Goal: Task Accomplishment & Management: Use online tool/utility

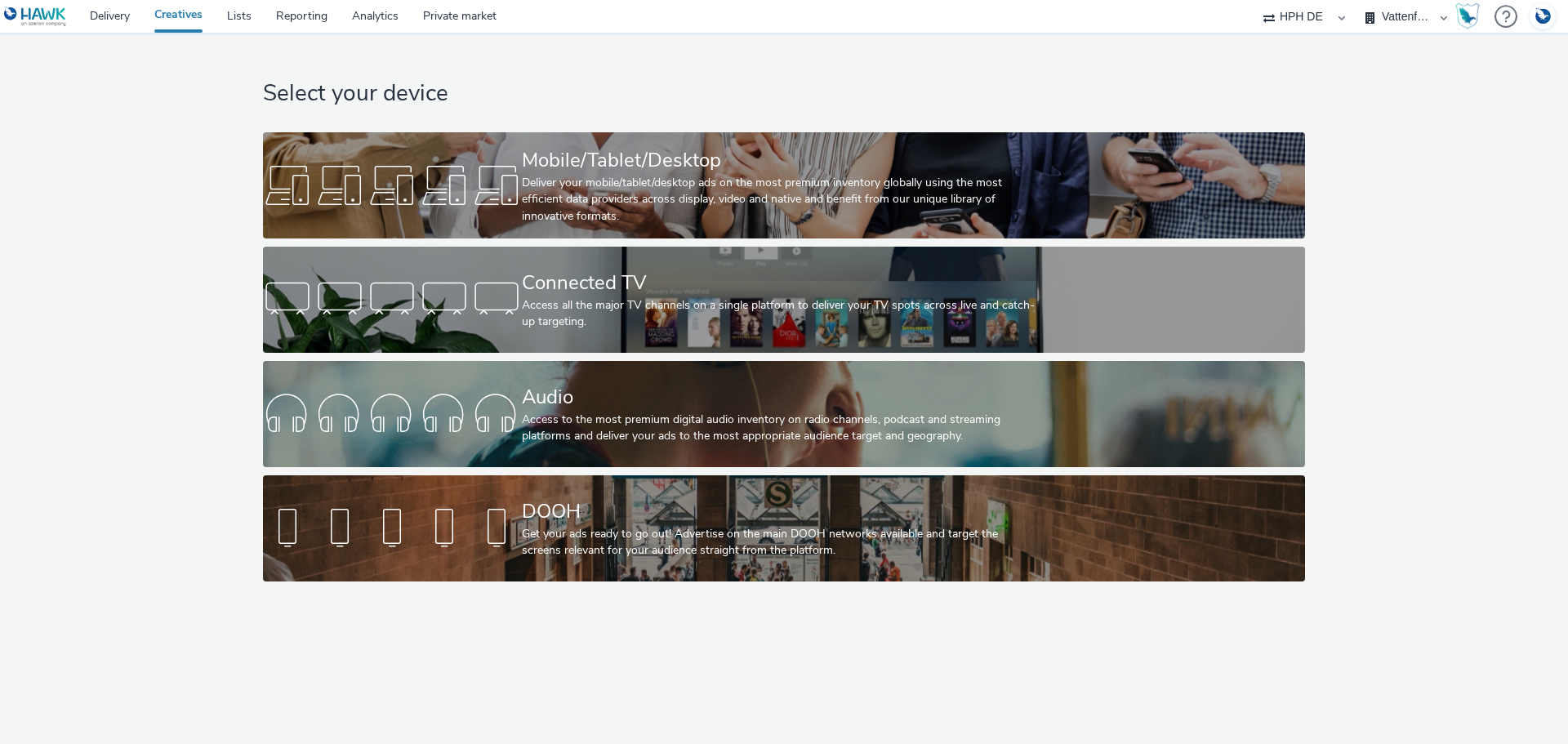
select select "3accb258-2b8e-4def-9b79-8de5f579532c"
select select "524f9a1d-b733-413f-91db-710ee3173a22"
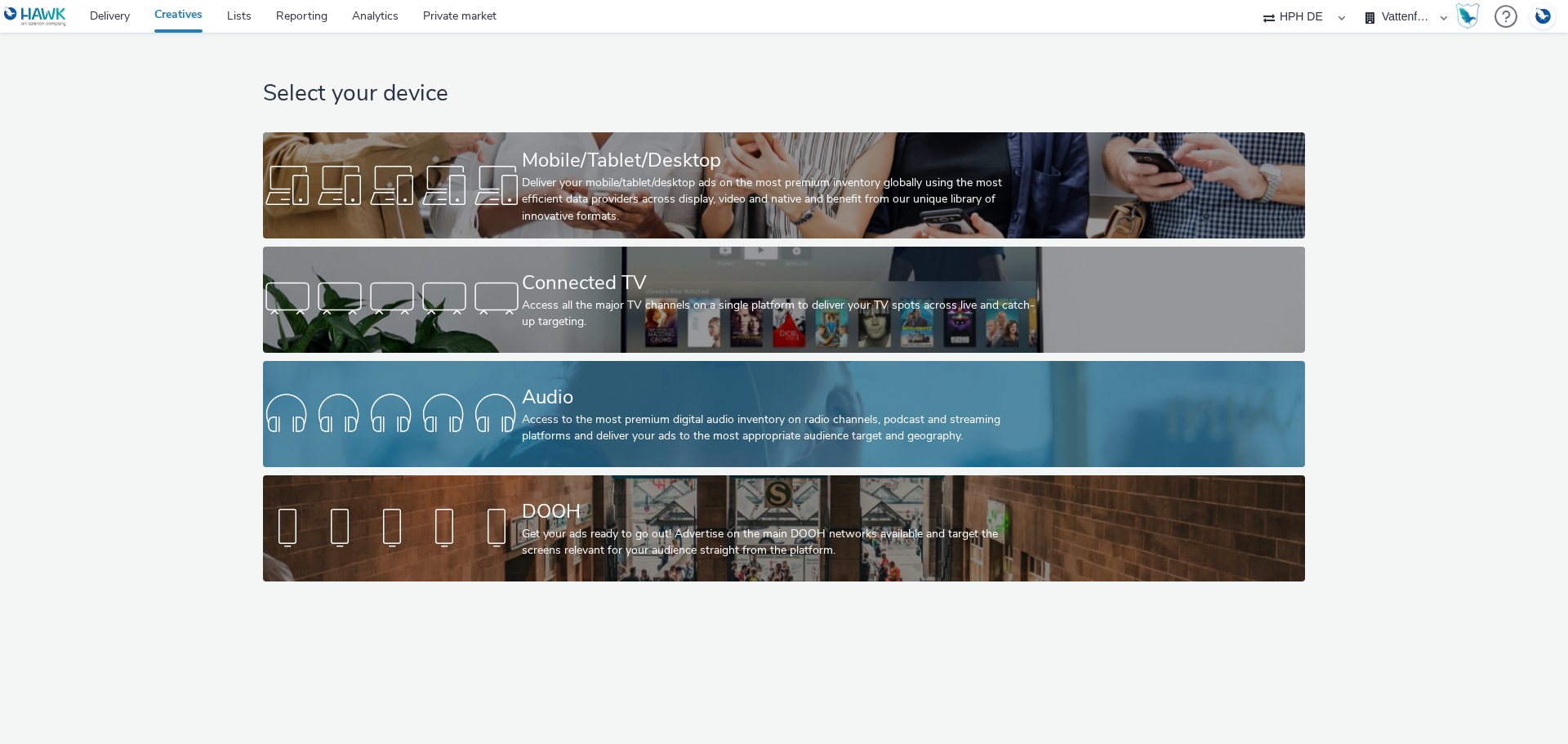
click at [675, 425] on div "Access to the most premium digital audio inventory on radio channels, podcast a…" at bounding box center [781, 428] width 518 height 33
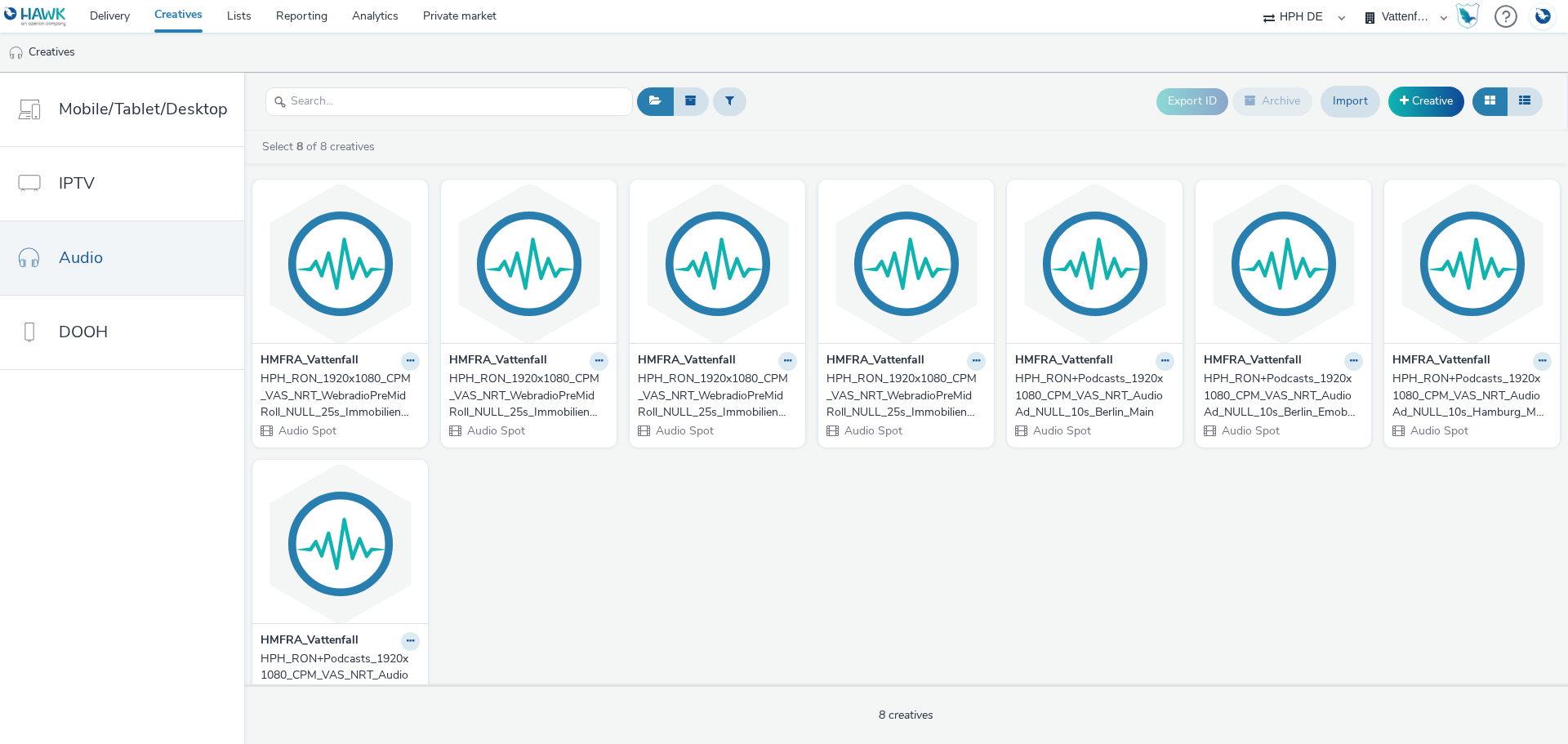
click at [351, 405] on div "HPH_RON_1920x1080_CPM_VAS_NRT_WebradioPreMidRoll_NULL_25s_ImmobilienbesitzerE30…" at bounding box center [337, 396] width 153 height 50
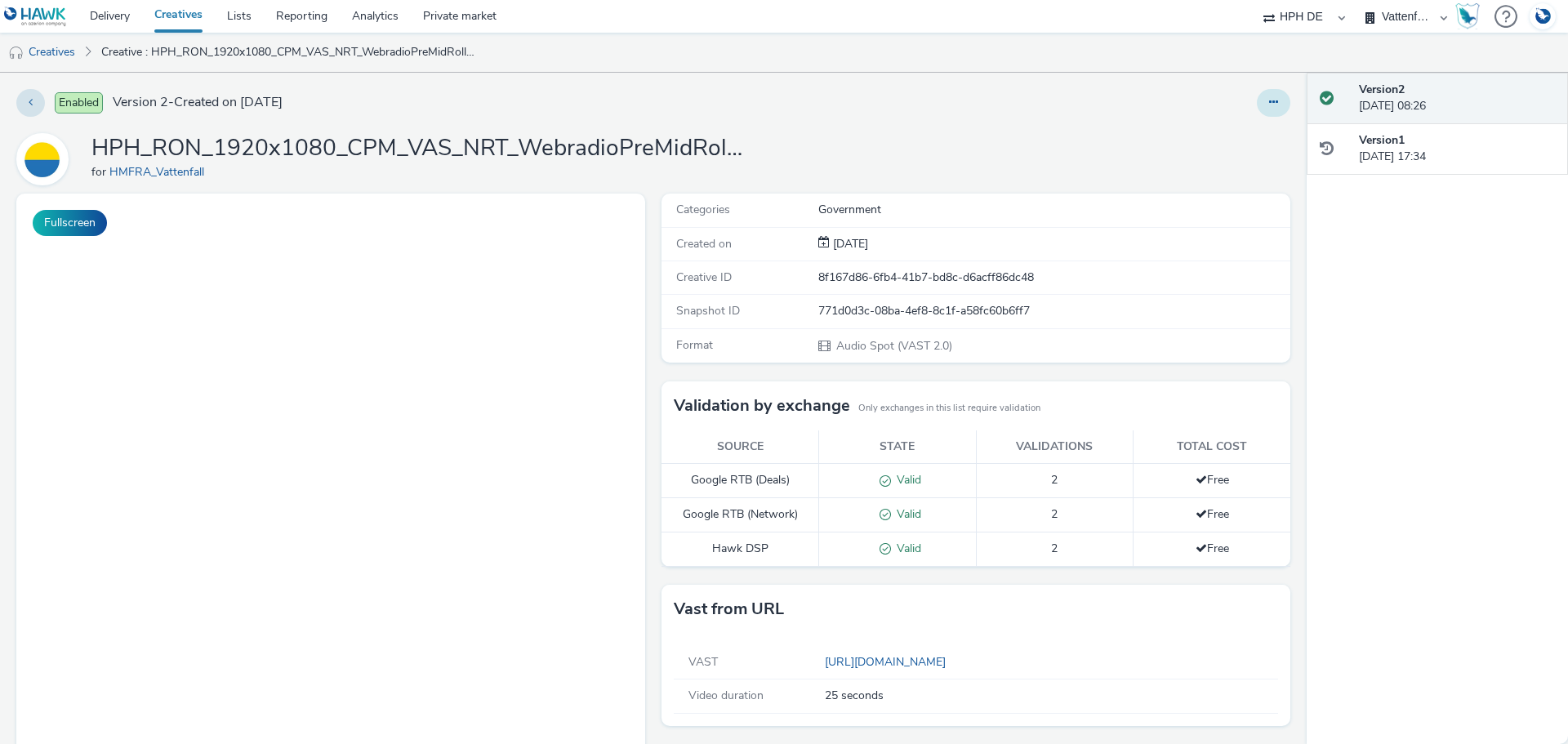
click at [1268, 106] on button at bounding box center [1273, 103] width 33 height 28
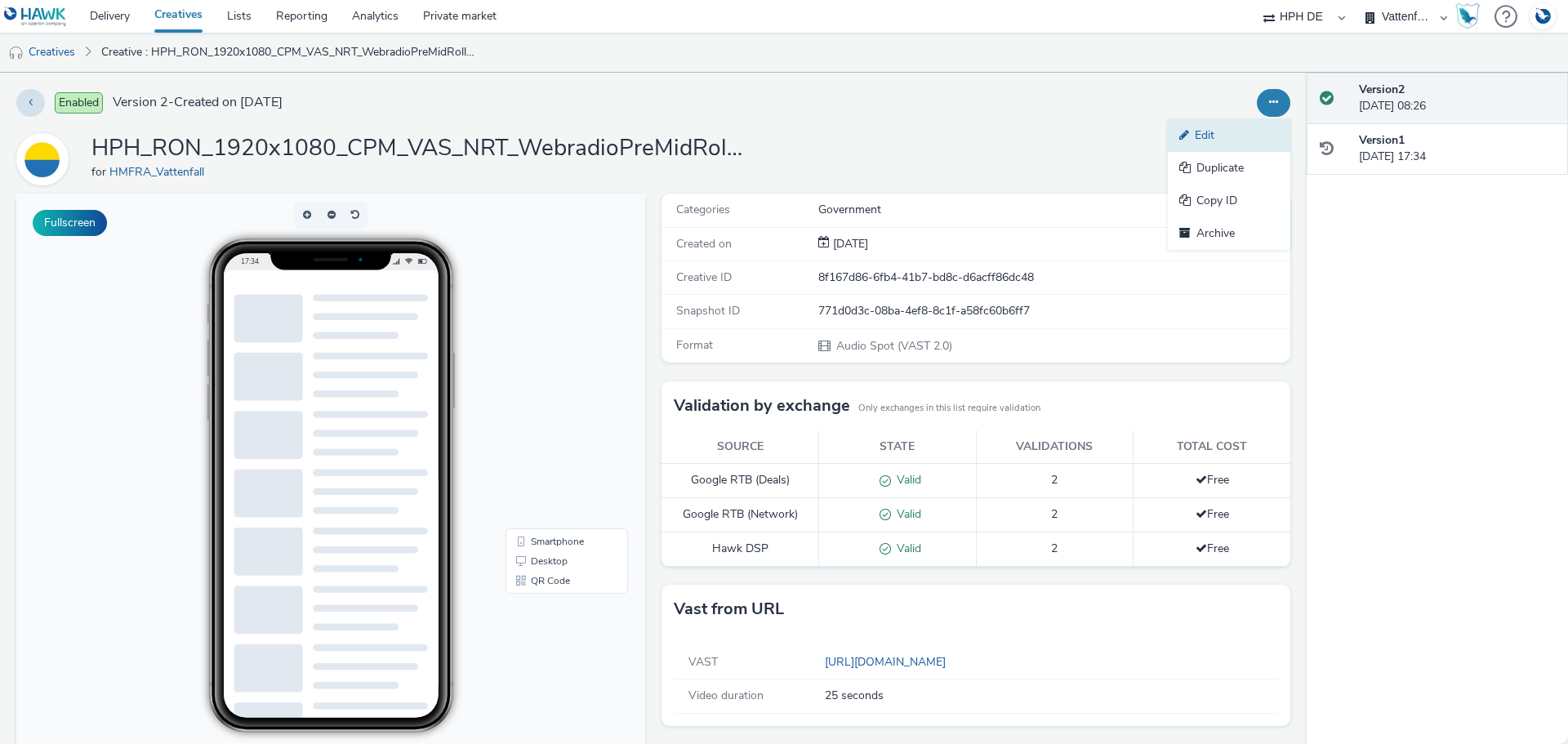
click at [1253, 130] on link "Edit" at bounding box center [1229, 135] width 122 height 32
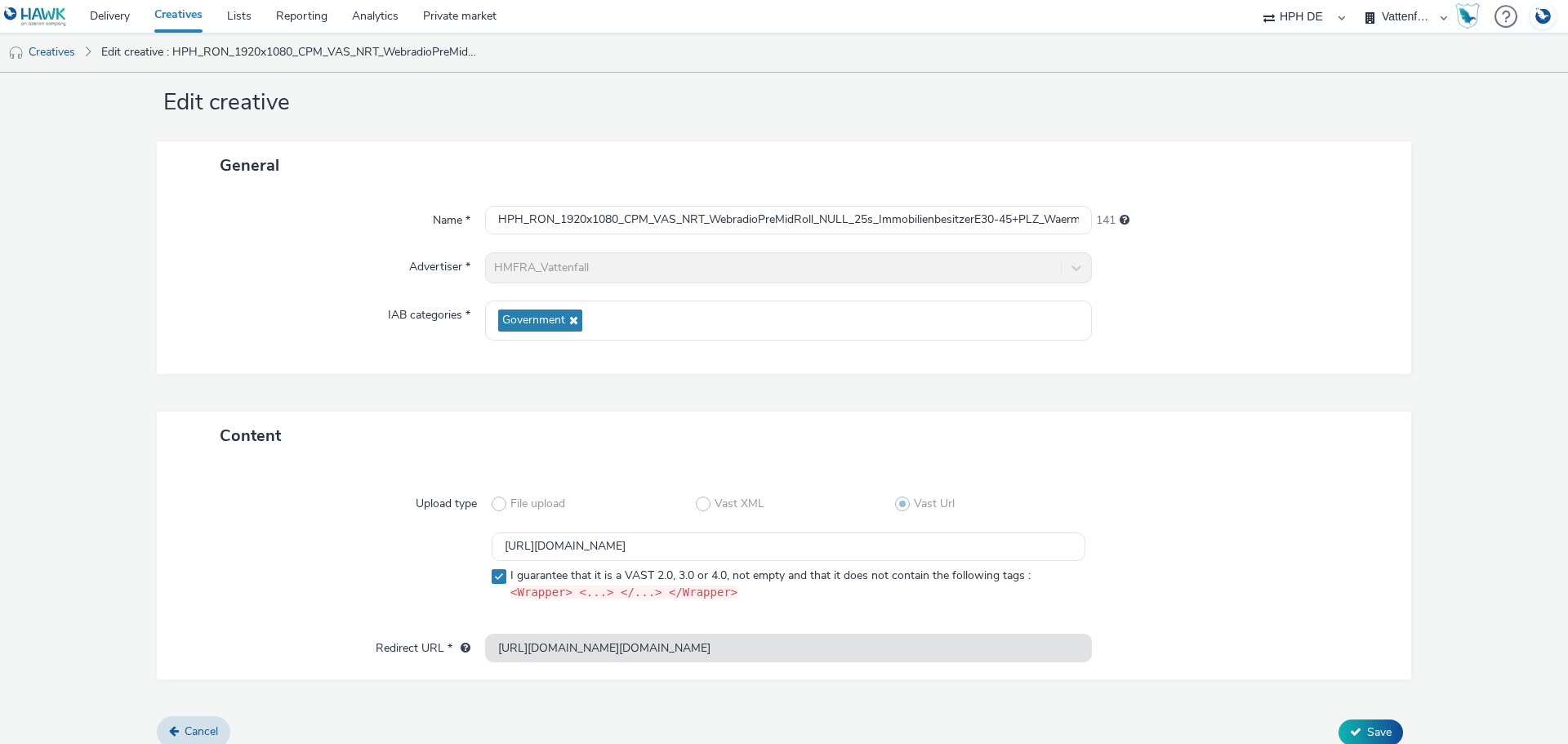
scroll to position [46, 0]
